Goal: Navigation & Orientation: Understand site structure

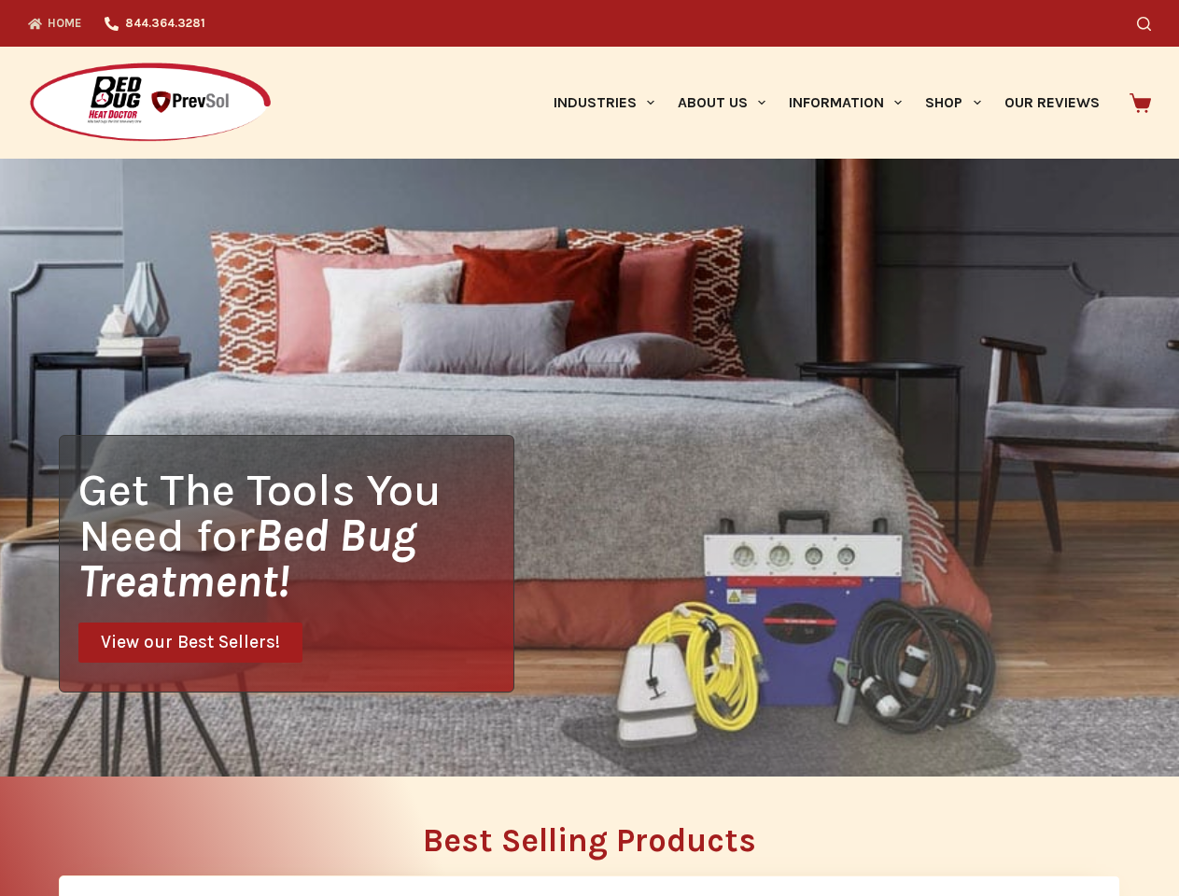
click at [589, 448] on div "Get The Tools You Need for Bed Bug Treatment! View our Best Sellers!" at bounding box center [589, 468] width 1179 height 618
click at [1151, 23] on icon "Search" at bounding box center [1144, 24] width 14 height 14
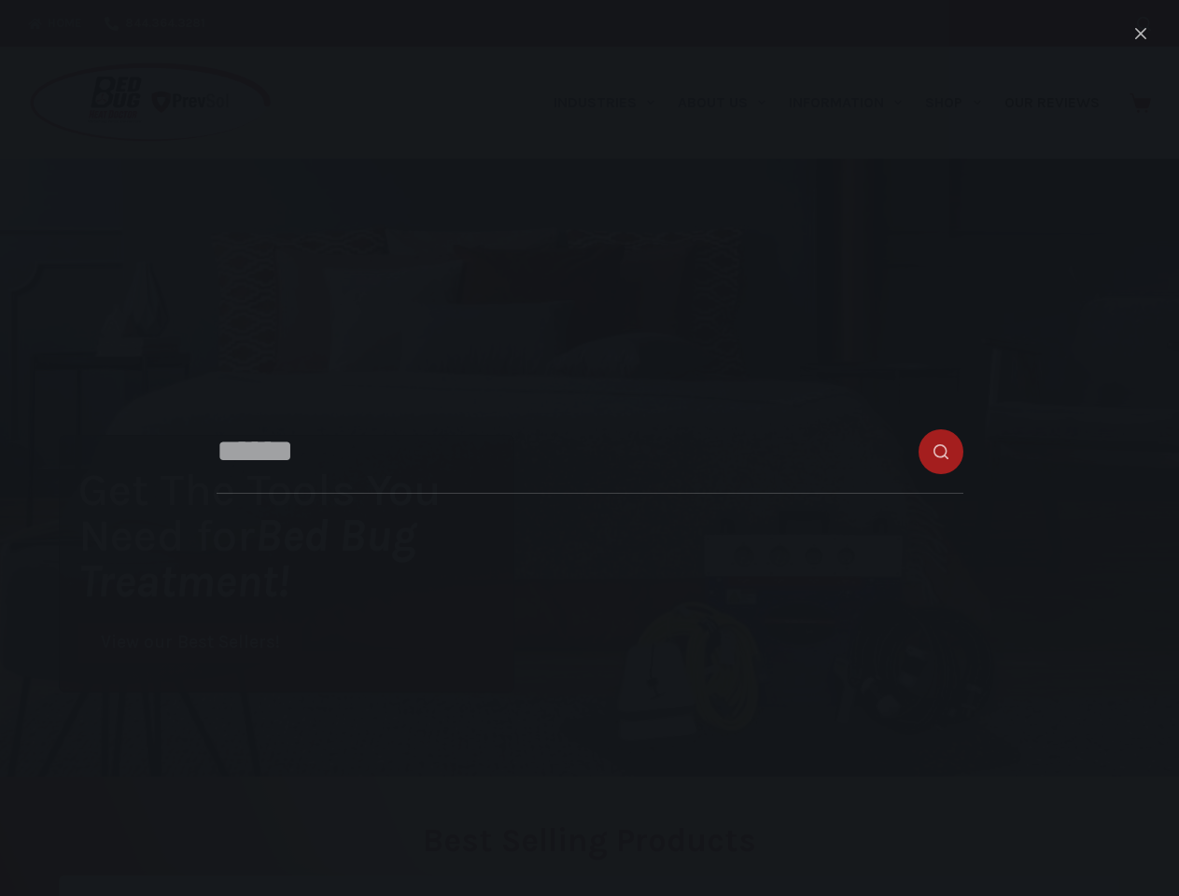
click at [611, 103] on link "Industries" at bounding box center [604, 103] width 124 height 112
